Goal: Task Accomplishment & Management: Use online tool/utility

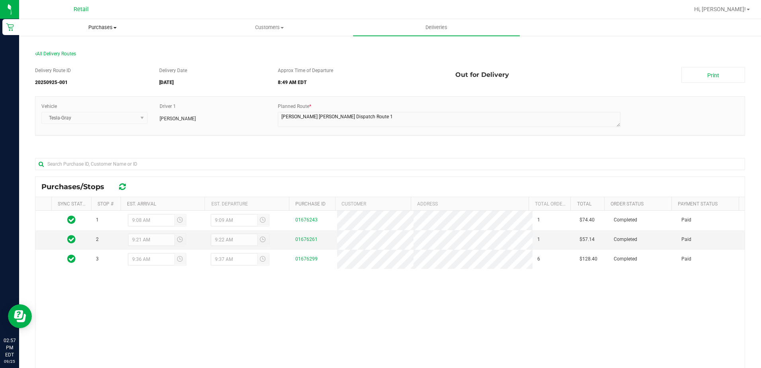
click at [100, 25] on span "Purchases" at bounding box center [103, 27] width 166 height 7
click at [84, 69] on li "All purchases" at bounding box center [102, 68] width 167 height 10
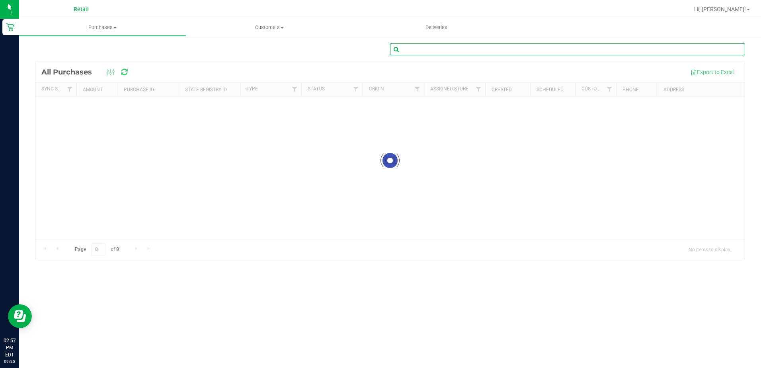
click at [447, 51] on input "text" at bounding box center [567, 49] width 355 height 12
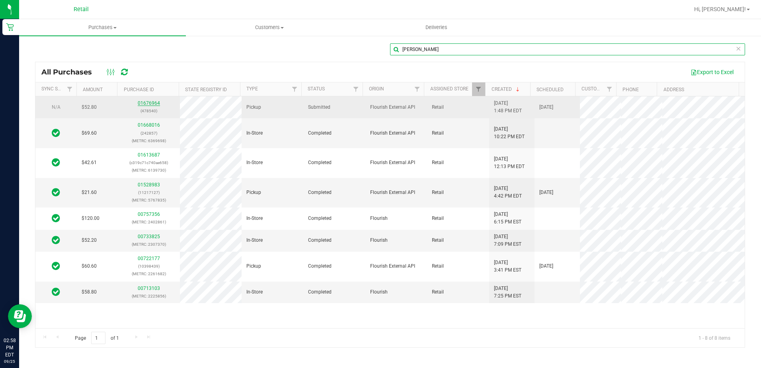
type input "felipe merc"
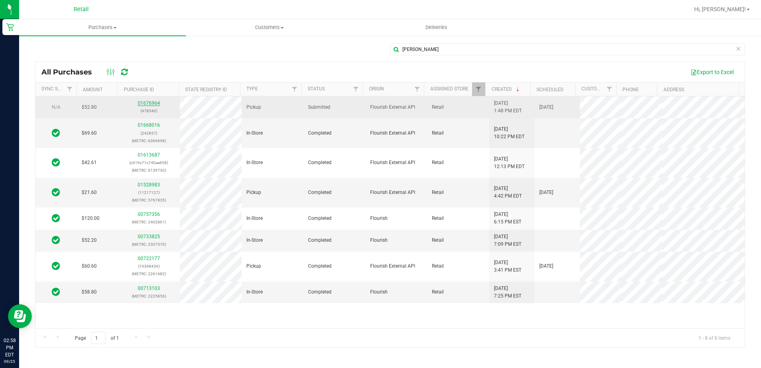
click at [145, 106] on link "01676964" at bounding box center [149, 103] width 22 height 6
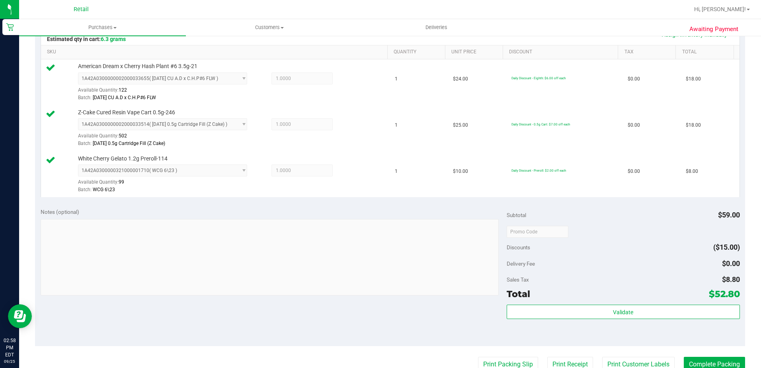
scroll to position [239, 0]
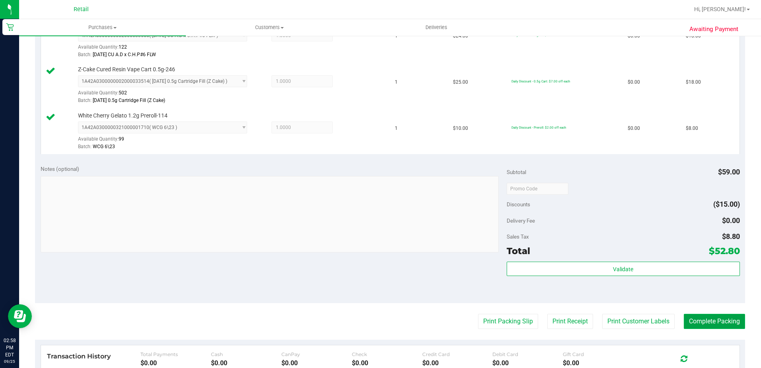
click at [715, 316] on button "Complete Packing" at bounding box center [714, 321] width 61 height 15
